Goal: Transaction & Acquisition: Obtain resource

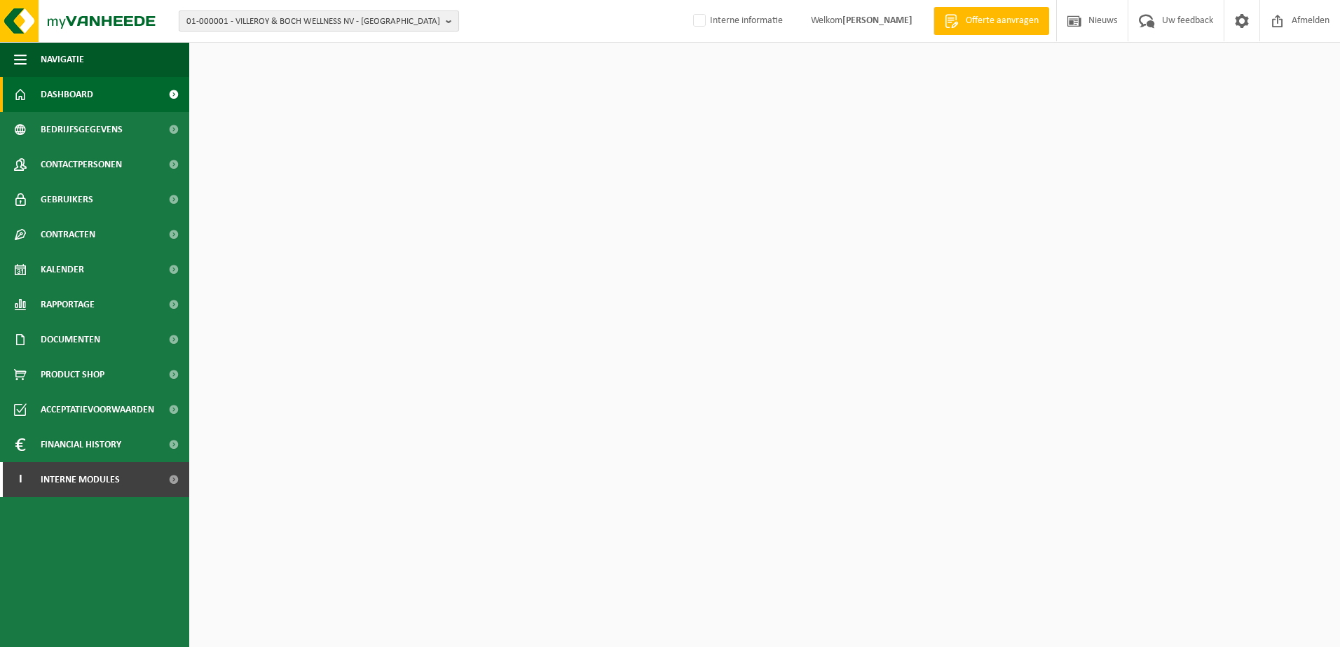
click at [278, 25] on span "01-000001 - VILLEROY & BOCH WELLNESS NV - [GEOGRAPHIC_DATA]" at bounding box center [313, 21] width 254 height 21
click at [294, 39] on input "text" at bounding box center [318, 44] width 273 height 18
type input "e"
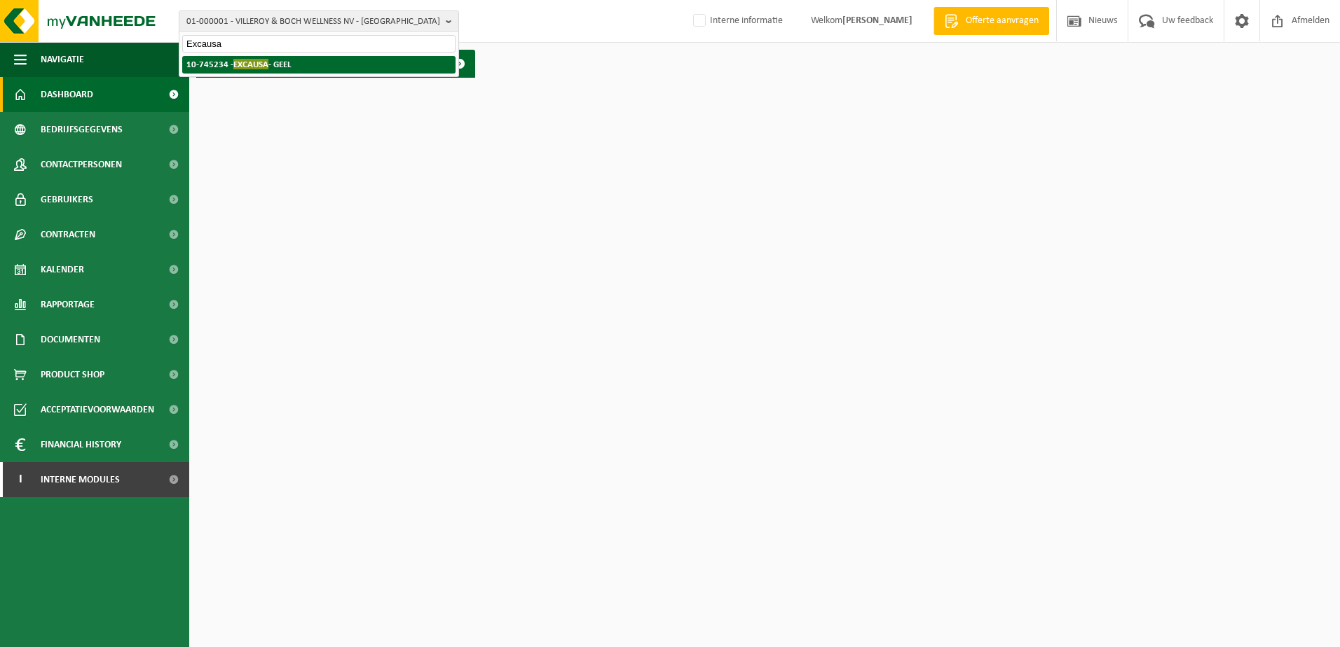
type input "Excausa"
click at [284, 63] on strong "10-745234 - EXCAUSA - GEEL" at bounding box center [238, 64] width 105 height 11
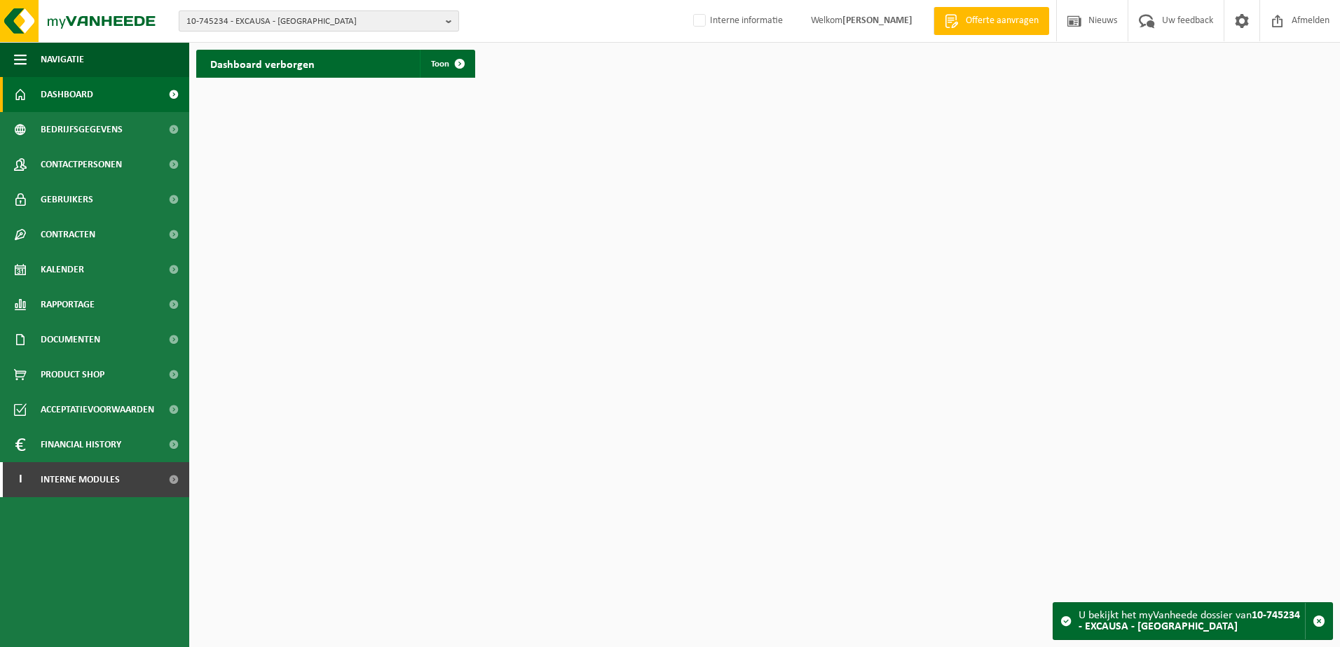
click at [282, 22] on span "10-745234 - EXCAUSA - GEEL" at bounding box center [313, 21] width 254 height 21
click at [267, 70] on li "10-745234 - EXCAUSA - GEEL" at bounding box center [318, 65] width 273 height 18
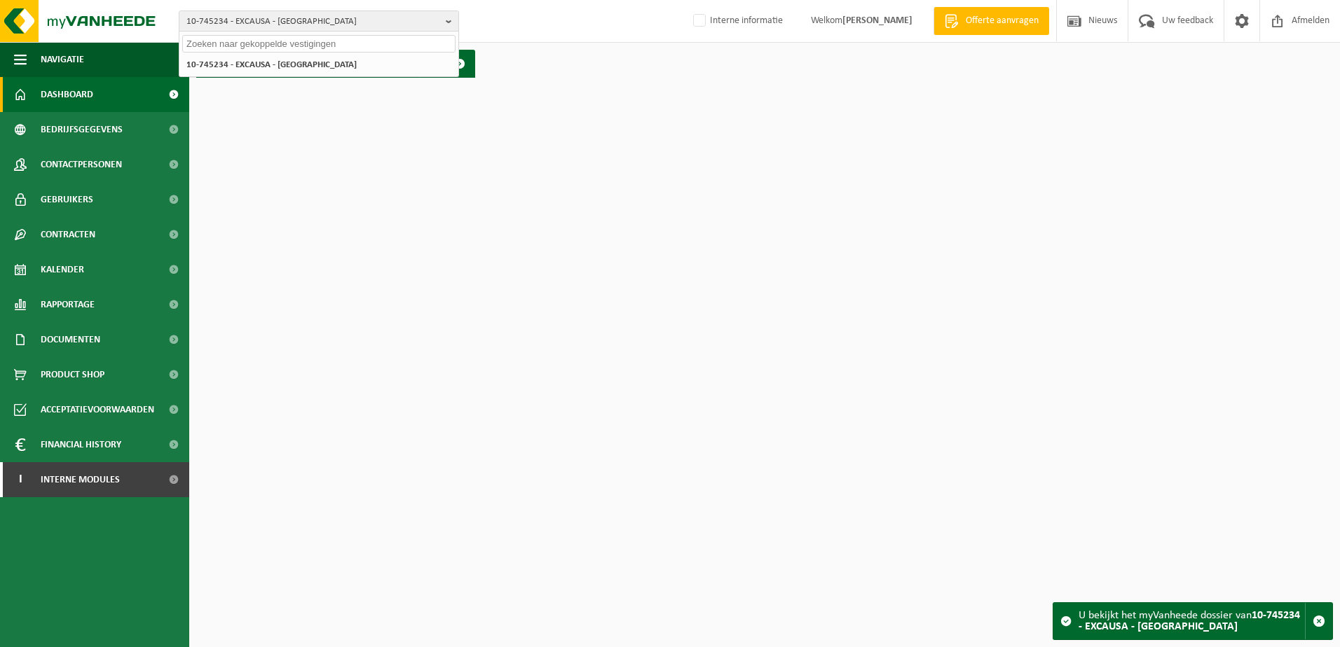
click at [358, 147] on html "10-745234 - EXCAUSA - GEEL 10-745234 - EXCAUSA - GEEL Interne informatie Welkom…" at bounding box center [670, 323] width 1340 height 647
click at [227, 57] on li "10-745234 - EXCAUSA - GEEL" at bounding box center [318, 65] width 273 height 18
click at [261, 157] on html "10-745234 - EXCAUSA - GEEL 10-745234 - EXCAUSA - GEEL Interne informatie Welkom…" at bounding box center [670, 323] width 1340 height 647
click at [56, 166] on span "Contactpersonen" at bounding box center [81, 164] width 81 height 35
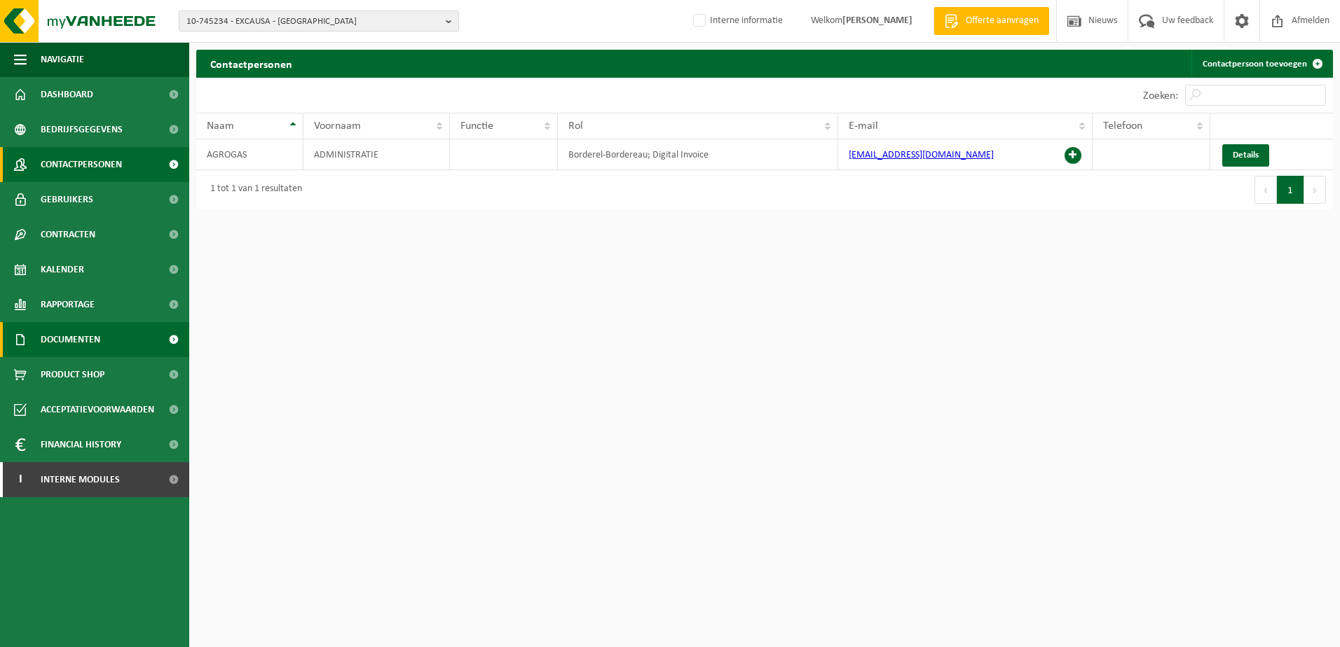
click at [78, 351] on span "Documenten" at bounding box center [71, 339] width 60 height 35
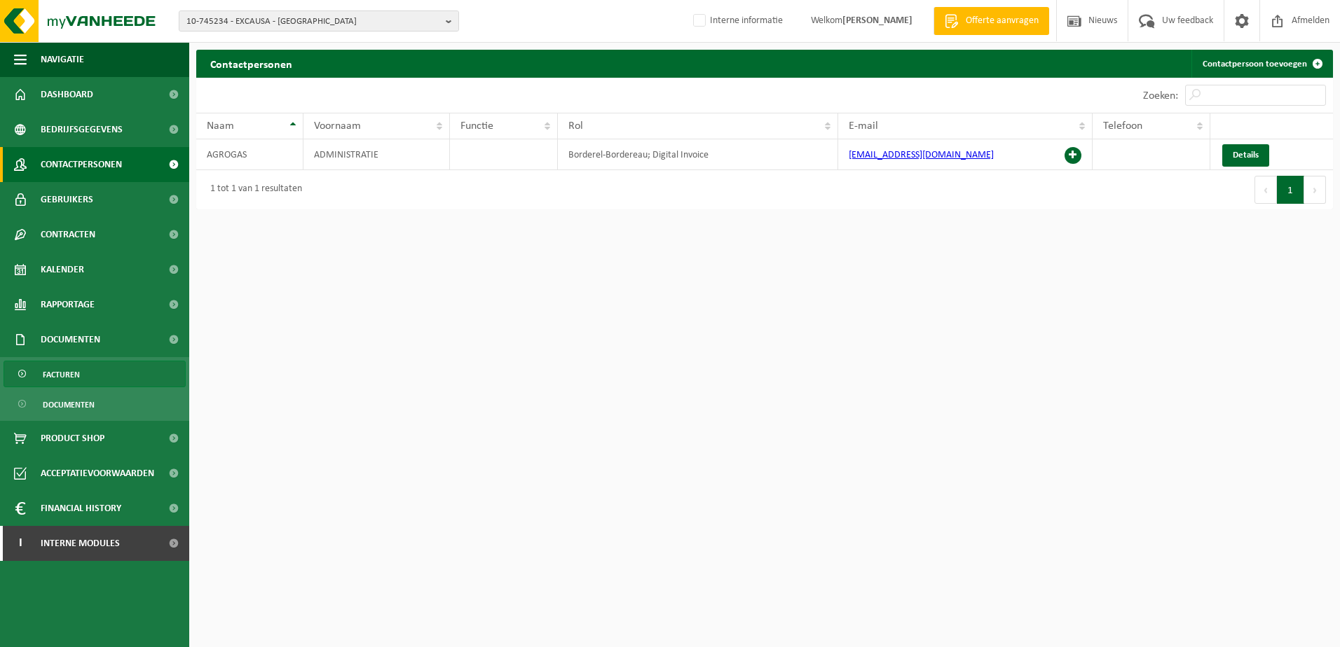
click at [78, 375] on span "Facturen" at bounding box center [61, 375] width 37 height 27
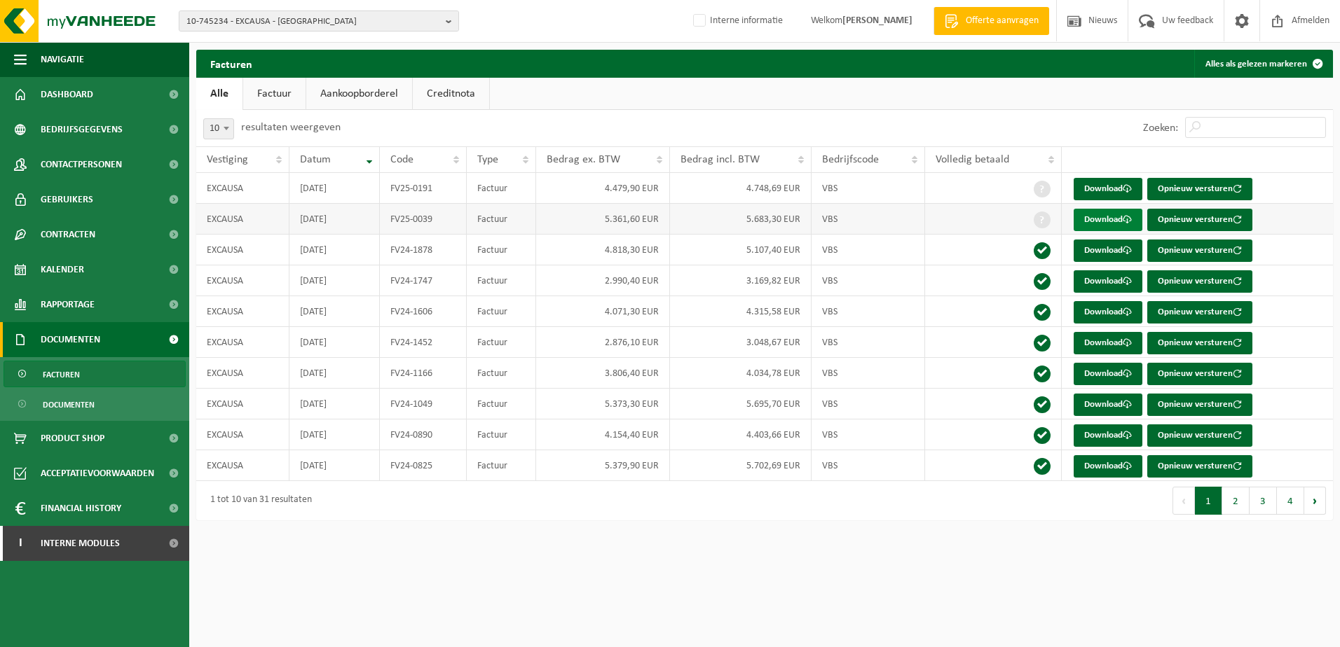
click at [1094, 223] on link "Download" at bounding box center [1107, 220] width 69 height 22
click at [1097, 186] on link "Download" at bounding box center [1107, 189] width 69 height 22
click at [452, 94] on link "Creditnota" at bounding box center [451, 94] width 76 height 32
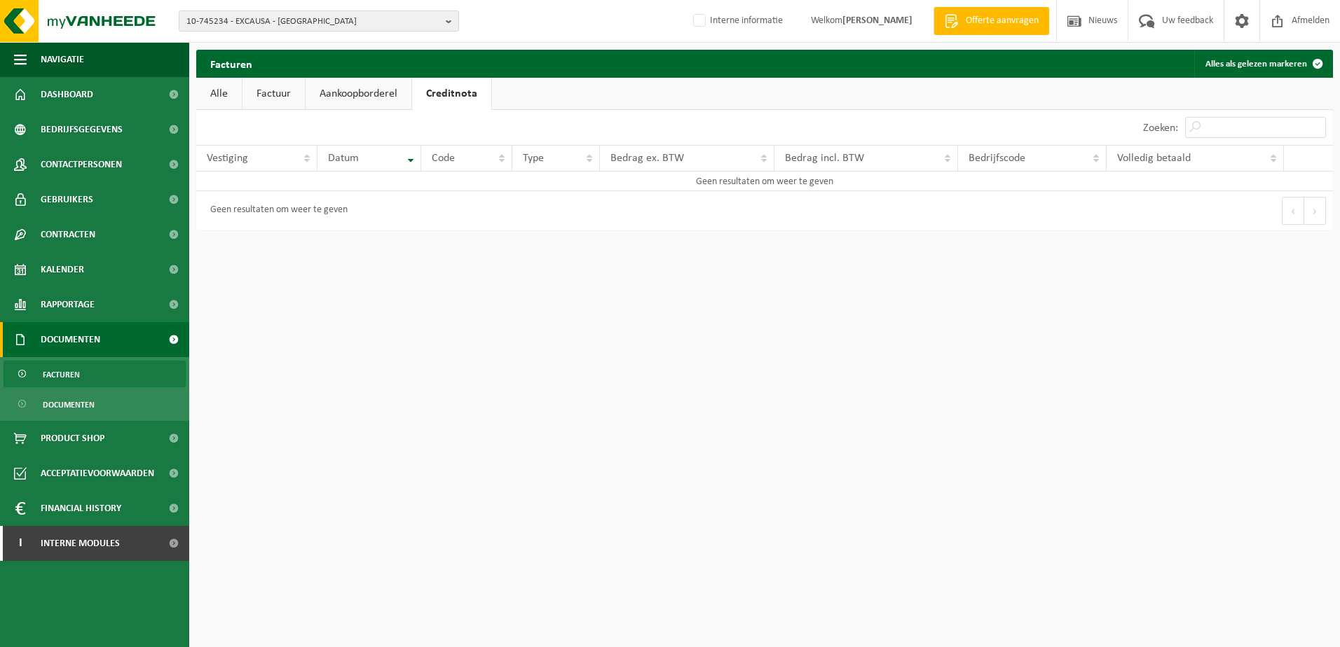
click at [463, 92] on link "Creditnota" at bounding box center [451, 94] width 79 height 32
click at [364, 94] on link "Aankoopborderel" at bounding box center [358, 94] width 106 height 32
click at [263, 95] on link "Factuur" at bounding box center [273, 94] width 62 height 32
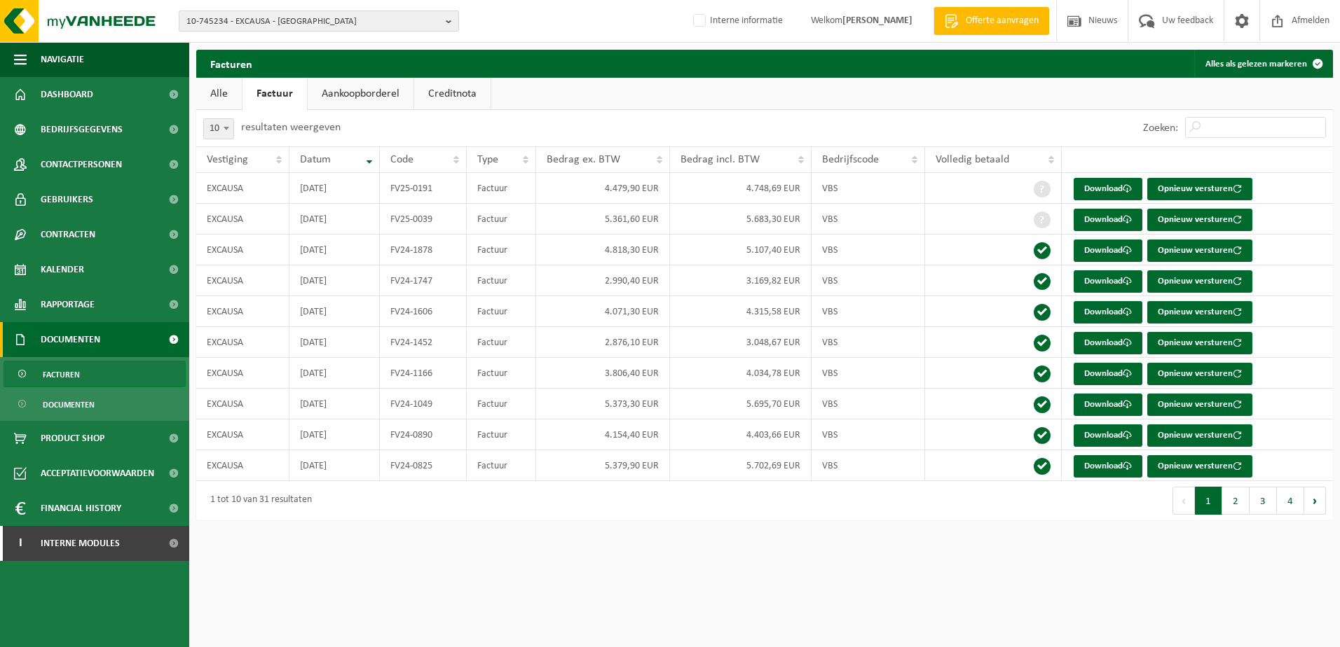
click at [235, 98] on link "Alle" at bounding box center [219, 94] width 46 height 32
click at [288, 95] on link "Factuur" at bounding box center [274, 94] width 62 height 32
click at [352, 99] on link "Aankoopborderel" at bounding box center [361, 94] width 106 height 32
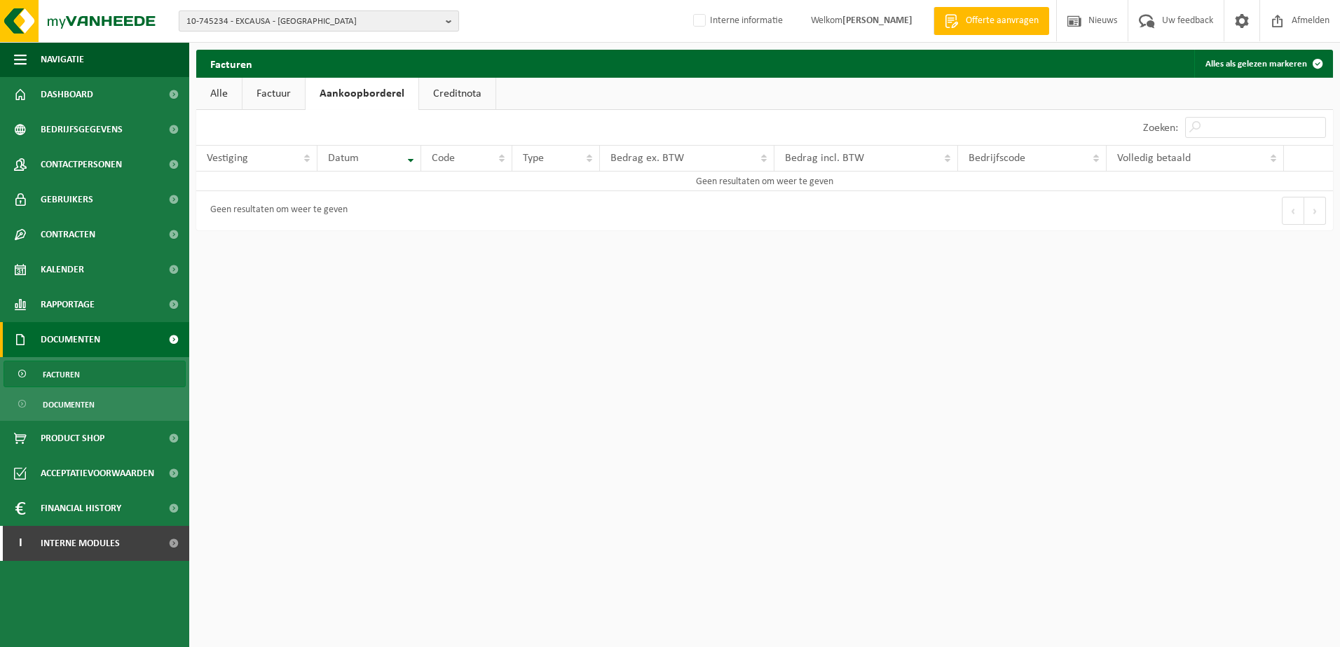
click at [318, 20] on span "10-745234 - EXCAUSA - [GEOGRAPHIC_DATA]" at bounding box center [313, 21] width 254 height 21
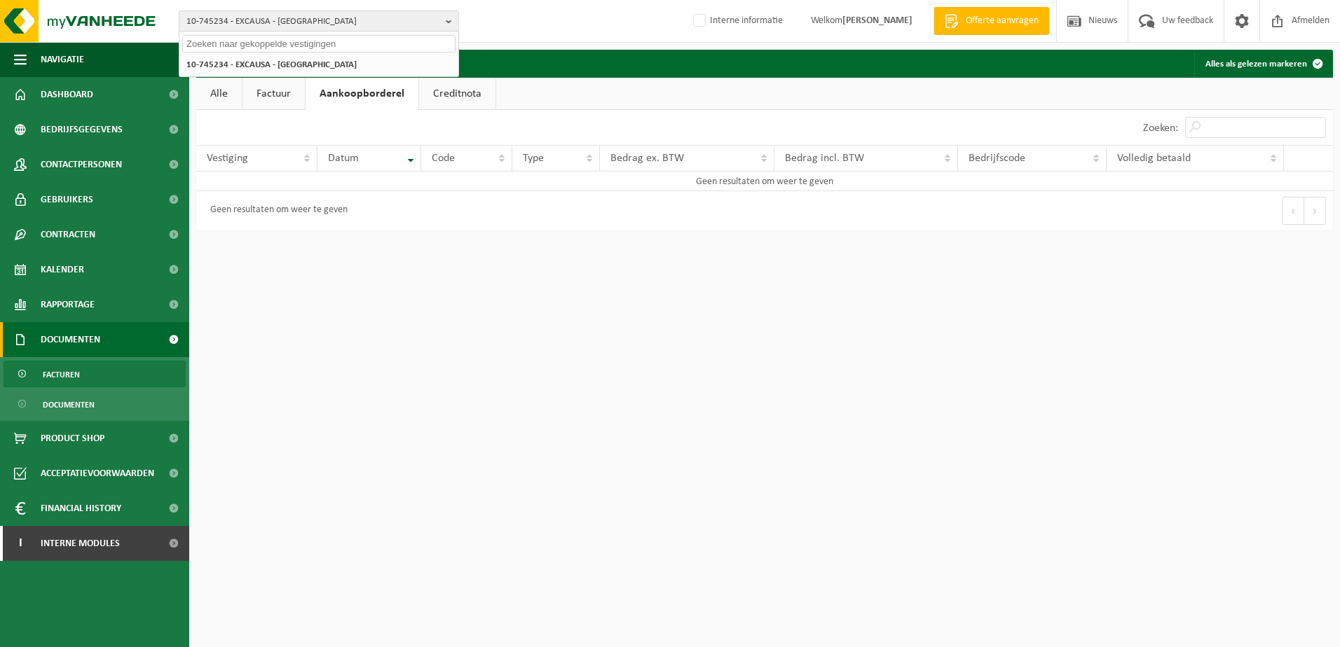
click at [305, 41] on input "text" at bounding box center [318, 44] width 273 height 18
type input "Agrogas"
click at [282, 67] on strong "10-744845 - AGROGAS - GEEL" at bounding box center [240, 64] width 108 height 11
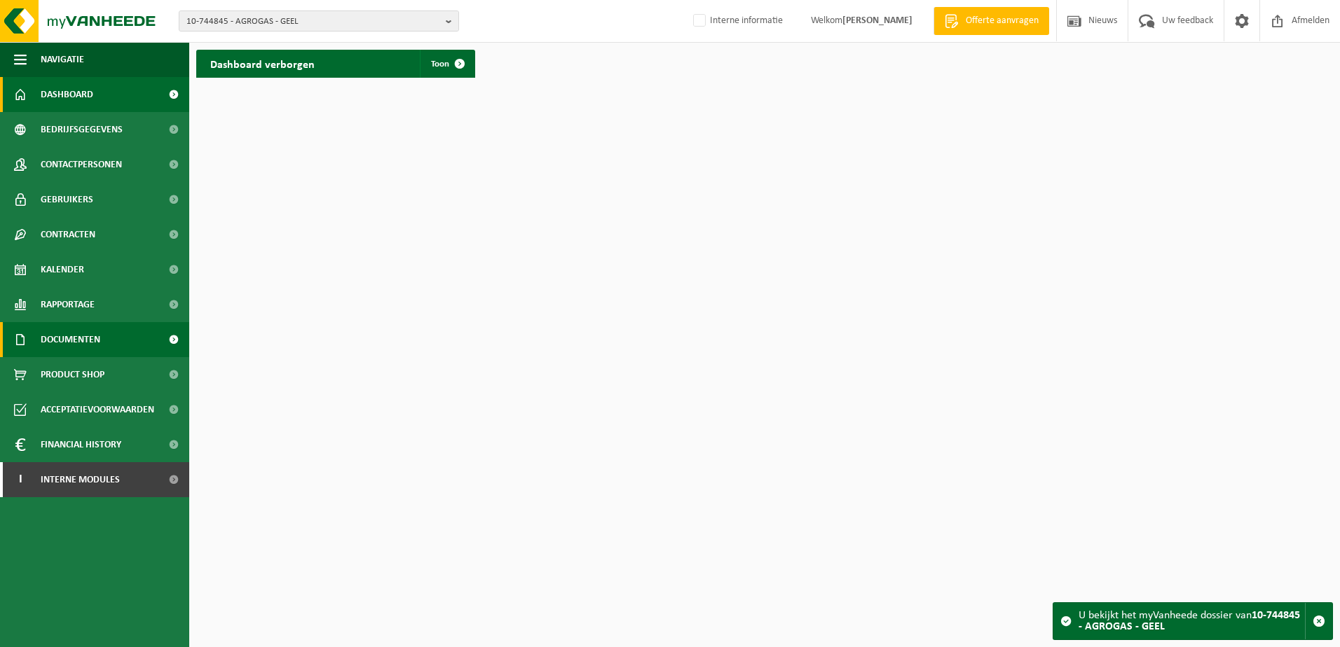
click at [71, 340] on span "Documenten" at bounding box center [71, 339] width 60 height 35
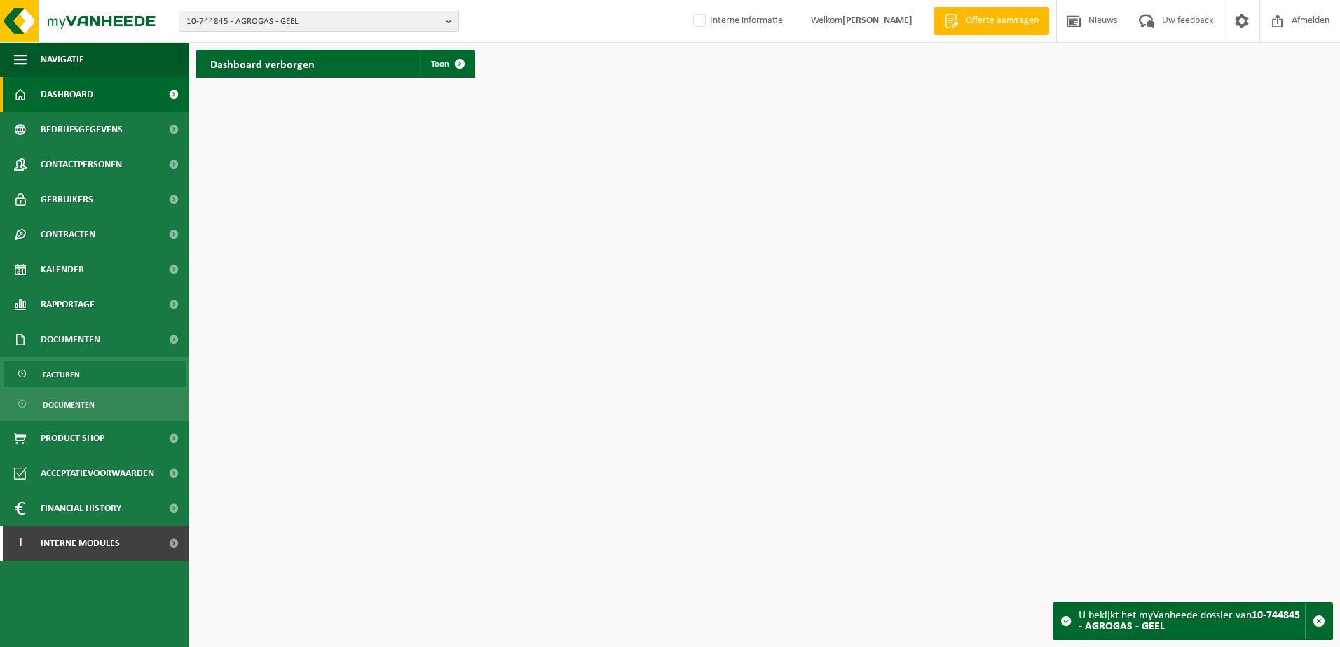
click at [67, 378] on span "Facturen" at bounding box center [61, 375] width 37 height 27
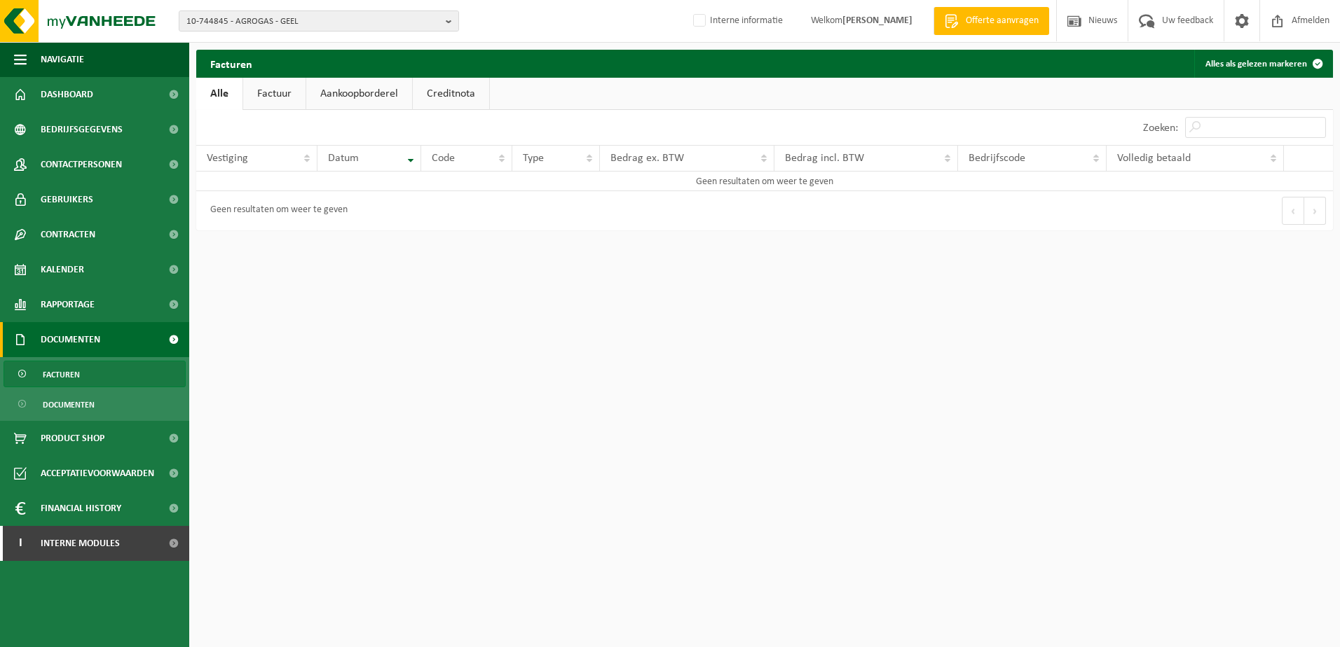
click at [266, 105] on link "Factuur" at bounding box center [274, 94] width 62 height 32
click at [338, 106] on link "Aankoopborderel" at bounding box center [361, 94] width 106 height 32
click at [451, 93] on link "Creditnota" at bounding box center [457, 94] width 76 height 32
click at [284, 100] on link "Factuur" at bounding box center [273, 94] width 62 height 32
click at [227, 101] on link "Alle" at bounding box center [219, 94] width 46 height 32
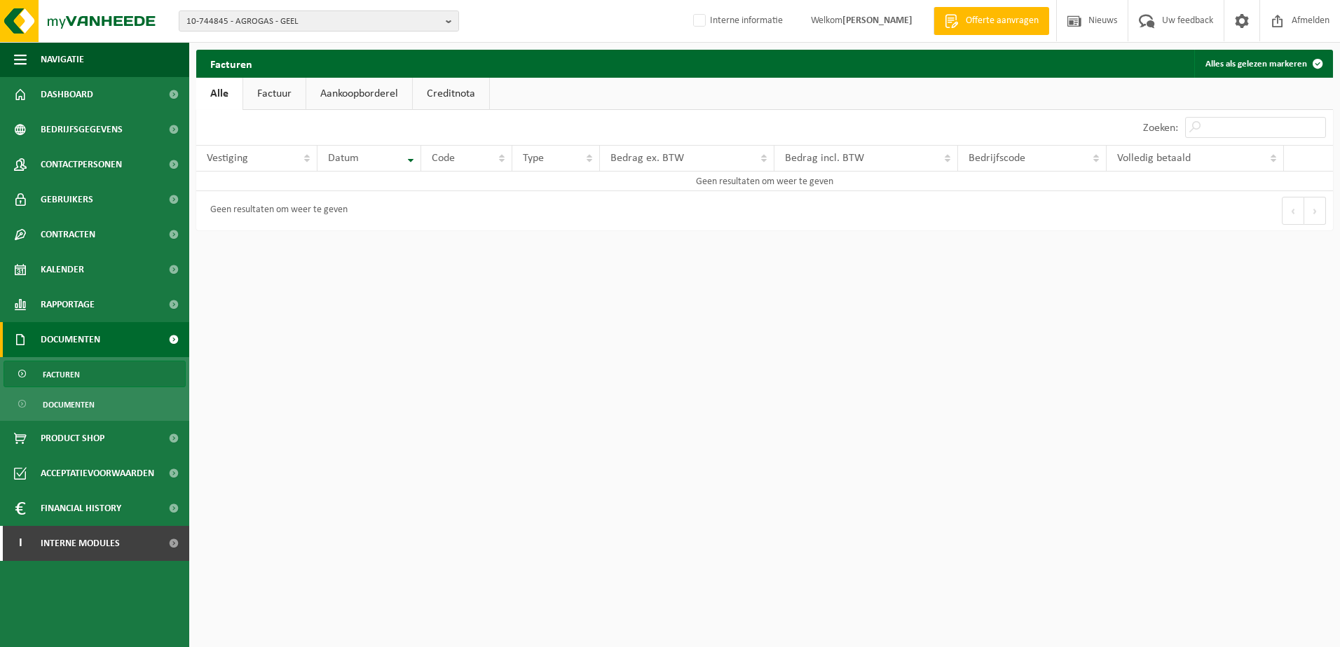
click at [280, 92] on link "Factuur" at bounding box center [274, 94] width 62 height 32
click at [434, 92] on link "Creditnota" at bounding box center [452, 94] width 76 height 32
click at [372, 97] on link "Aankoopborderel" at bounding box center [358, 94] width 106 height 32
click at [280, 104] on link "Factuur" at bounding box center [273, 94] width 62 height 32
click at [210, 90] on link "Alle" at bounding box center [219, 94] width 46 height 32
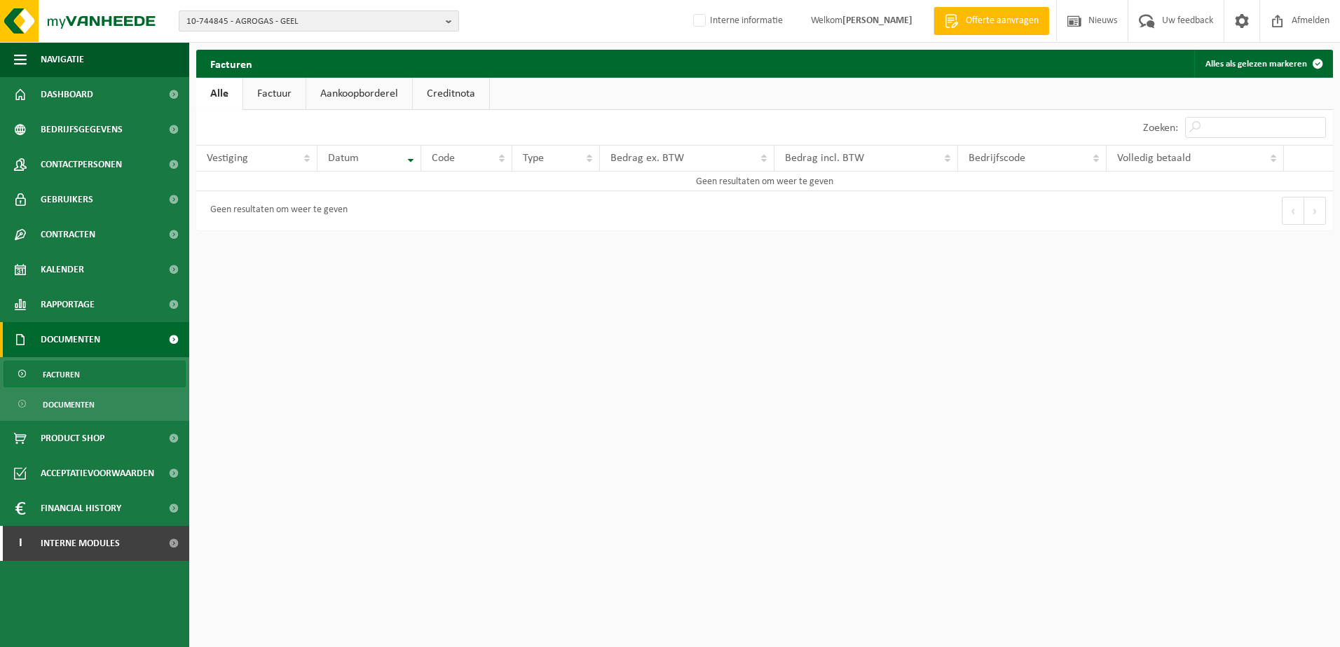
click at [256, 24] on span "10-744845 - AGROGAS - GEEL" at bounding box center [313, 21] width 254 height 21
click at [263, 67] on strong "10-744845 - AGROGAS - GEEL" at bounding box center [242, 64] width 112 height 9
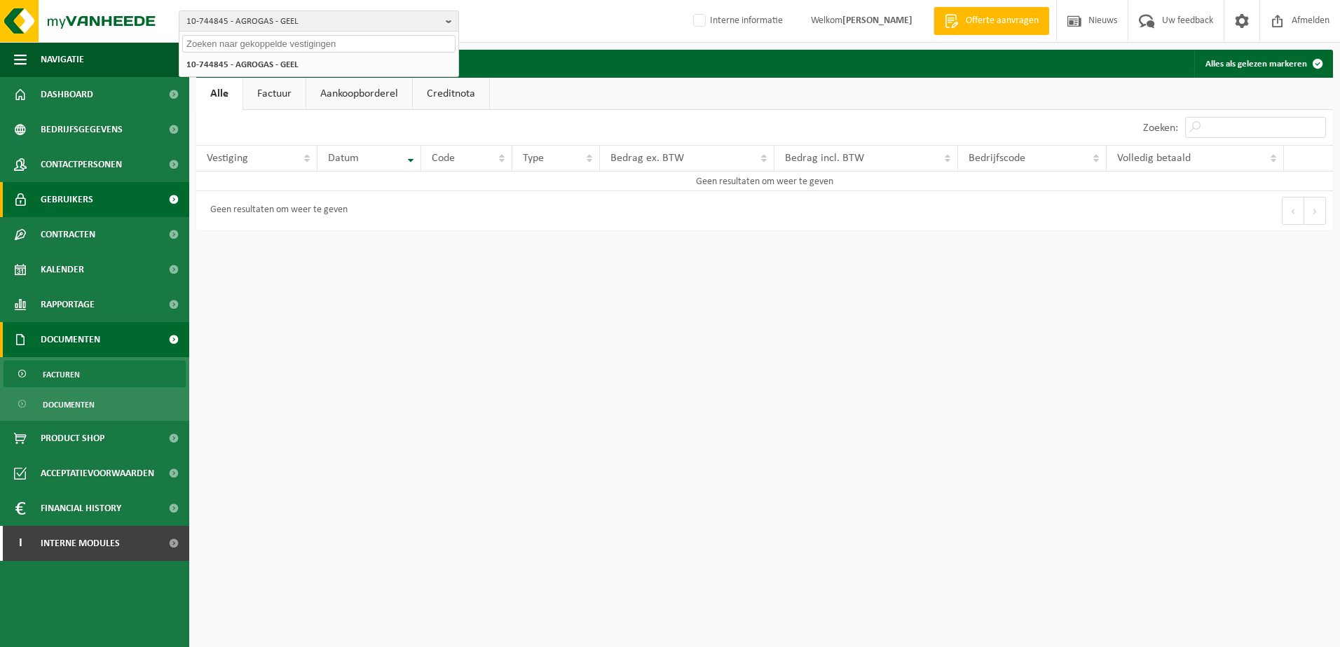
click at [81, 212] on span "Gebruikers" at bounding box center [67, 199] width 53 height 35
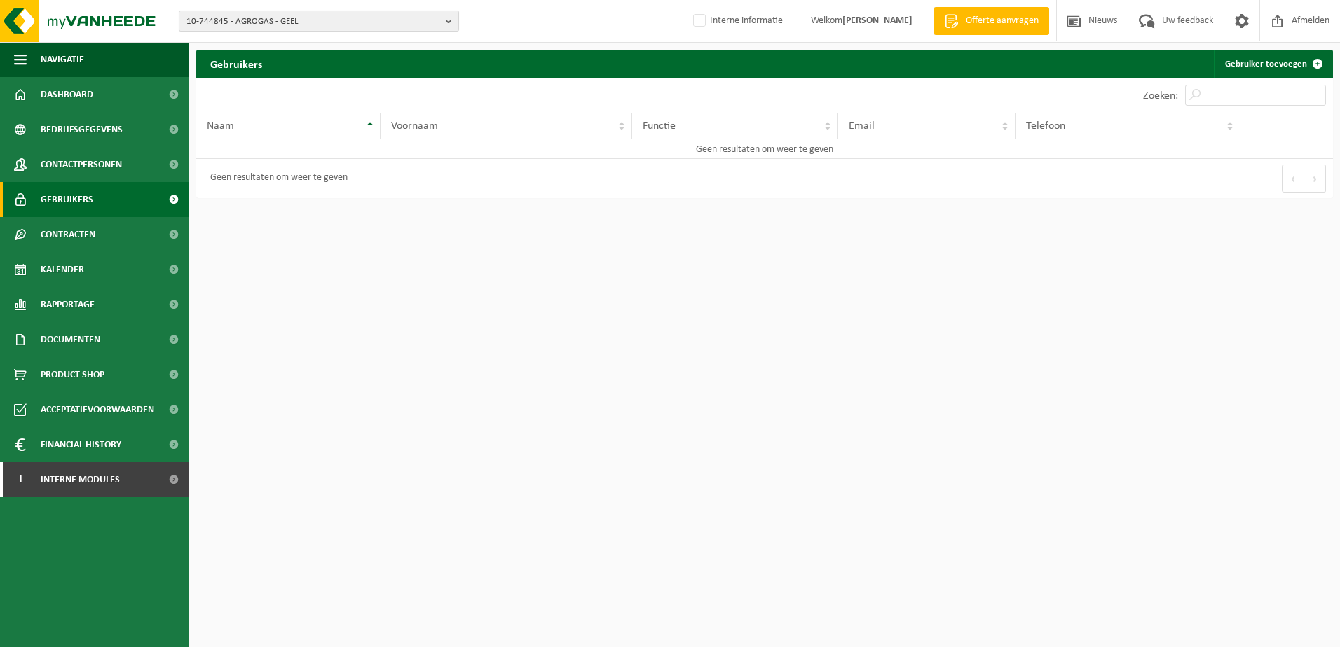
click at [245, 12] on span "10-744845 - AGROGAS - GEEL" at bounding box center [313, 21] width 254 height 21
click at [270, 66] on strong "10-744845 - AGROGAS - GEEL" at bounding box center [242, 64] width 112 height 9
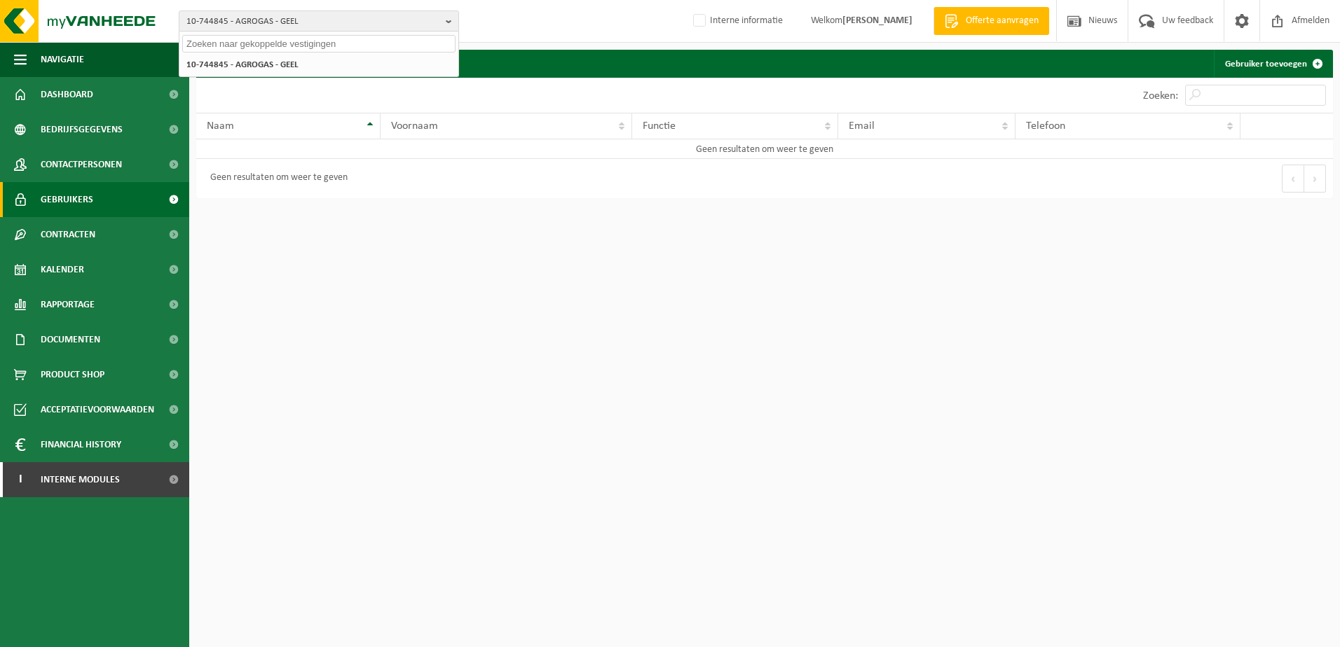
click at [315, 38] on input "text" at bounding box center [318, 44] width 273 height 18
type input "Excausa"
click at [313, 64] on li "10-745234 - EXCAUSA - GEEL" at bounding box center [318, 65] width 273 height 18
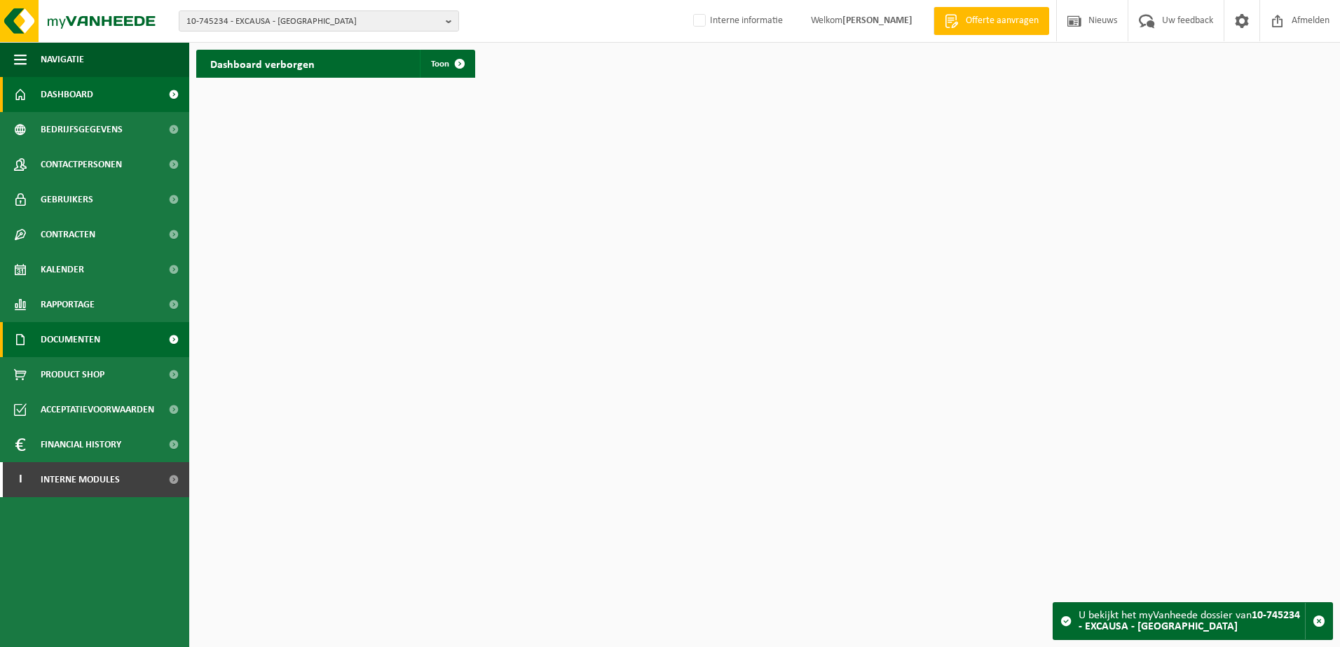
click at [67, 343] on span "Documenten" at bounding box center [71, 339] width 60 height 35
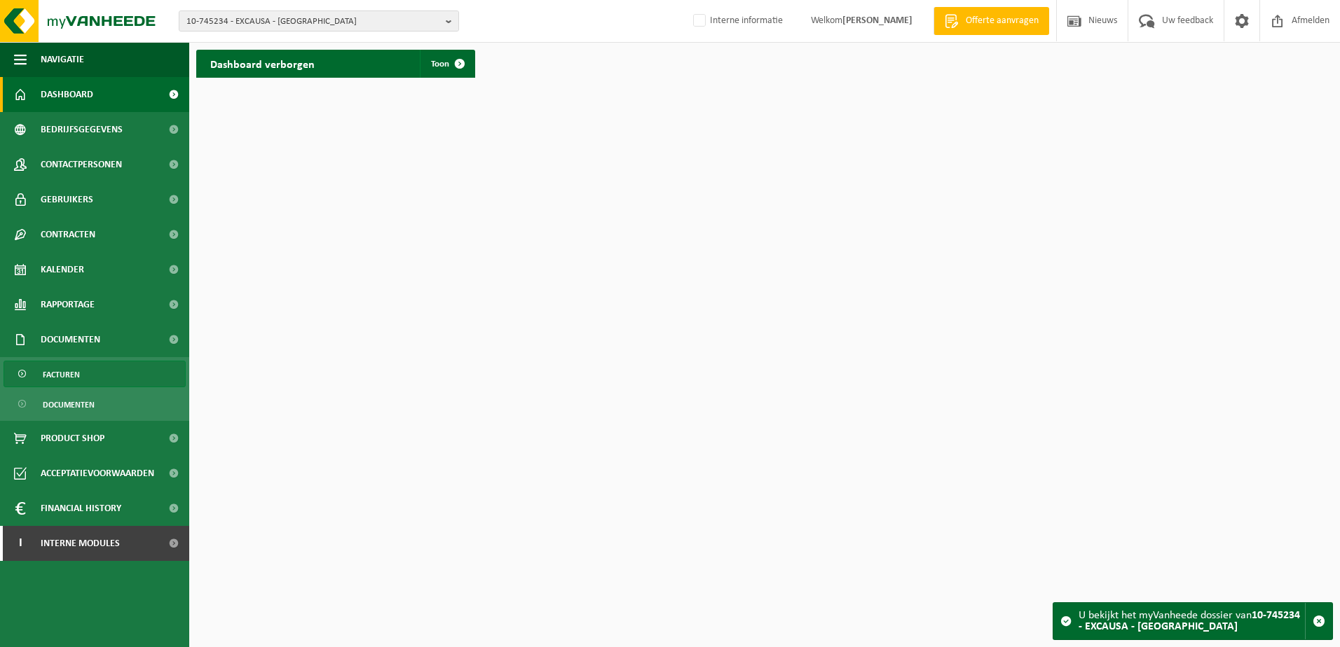
click at [75, 376] on span "Facturen" at bounding box center [61, 375] width 37 height 27
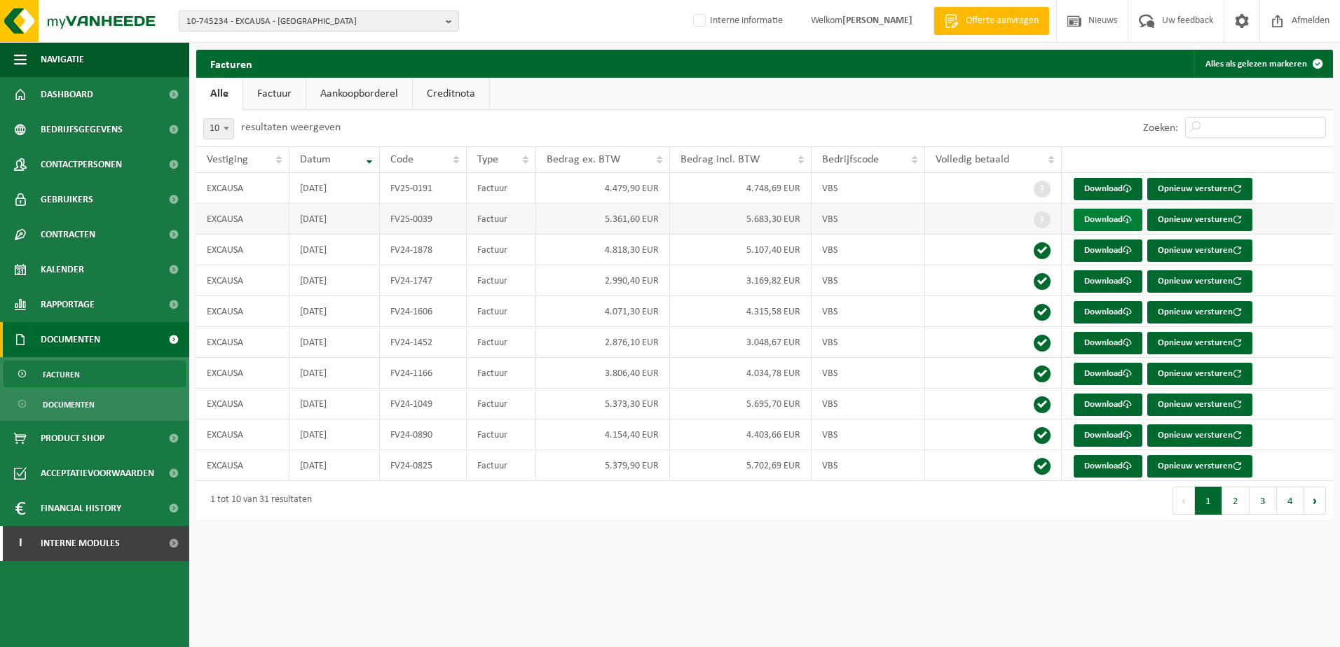
click at [1080, 220] on link "Download" at bounding box center [1107, 220] width 69 height 22
click at [1099, 219] on link "Download" at bounding box center [1107, 220] width 69 height 22
